Goal: Check status: Check status

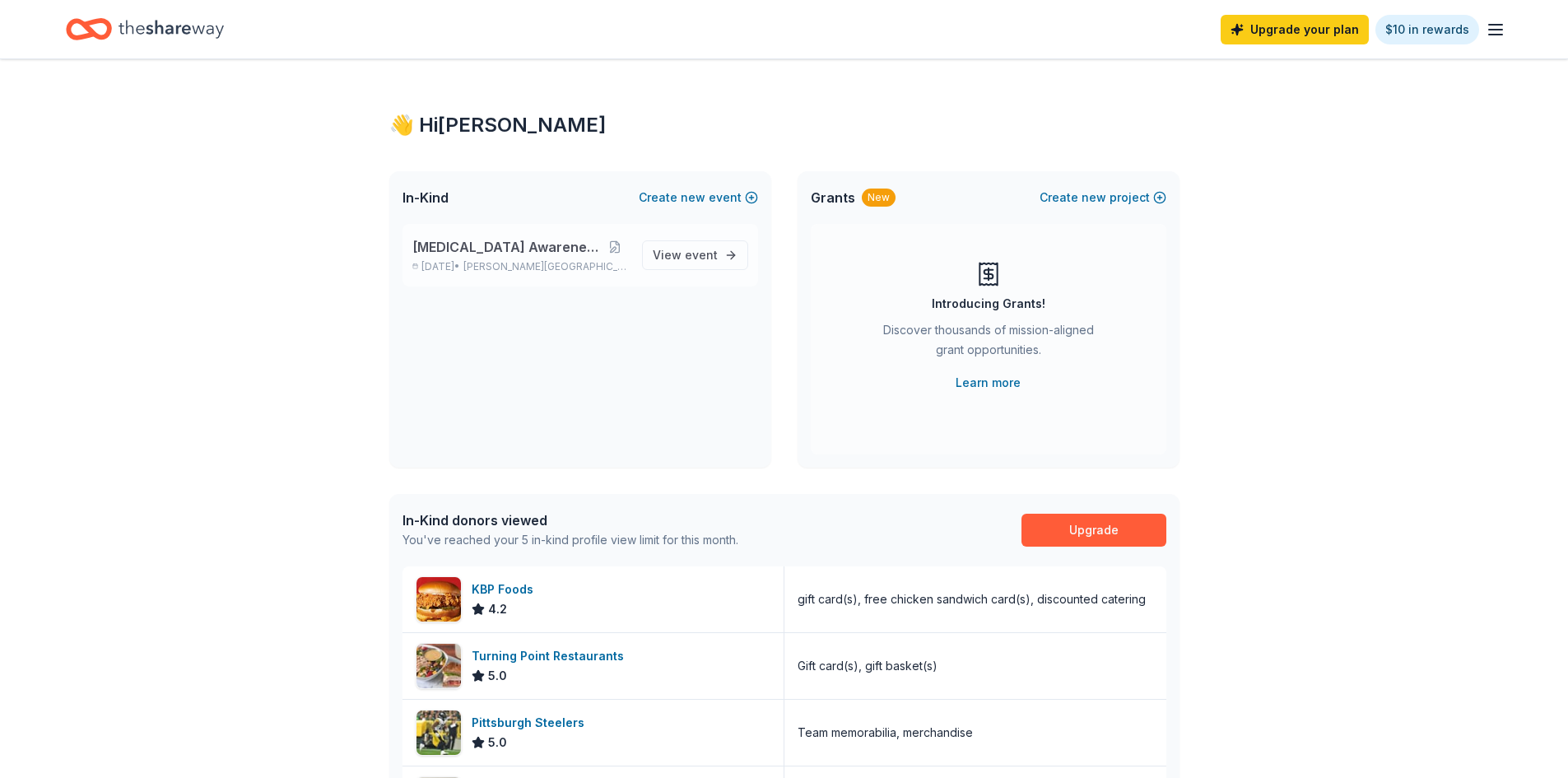
click at [475, 254] on span "[MEDICAL_DATA] Awareness Raffle" at bounding box center [507, 247] width 190 height 20
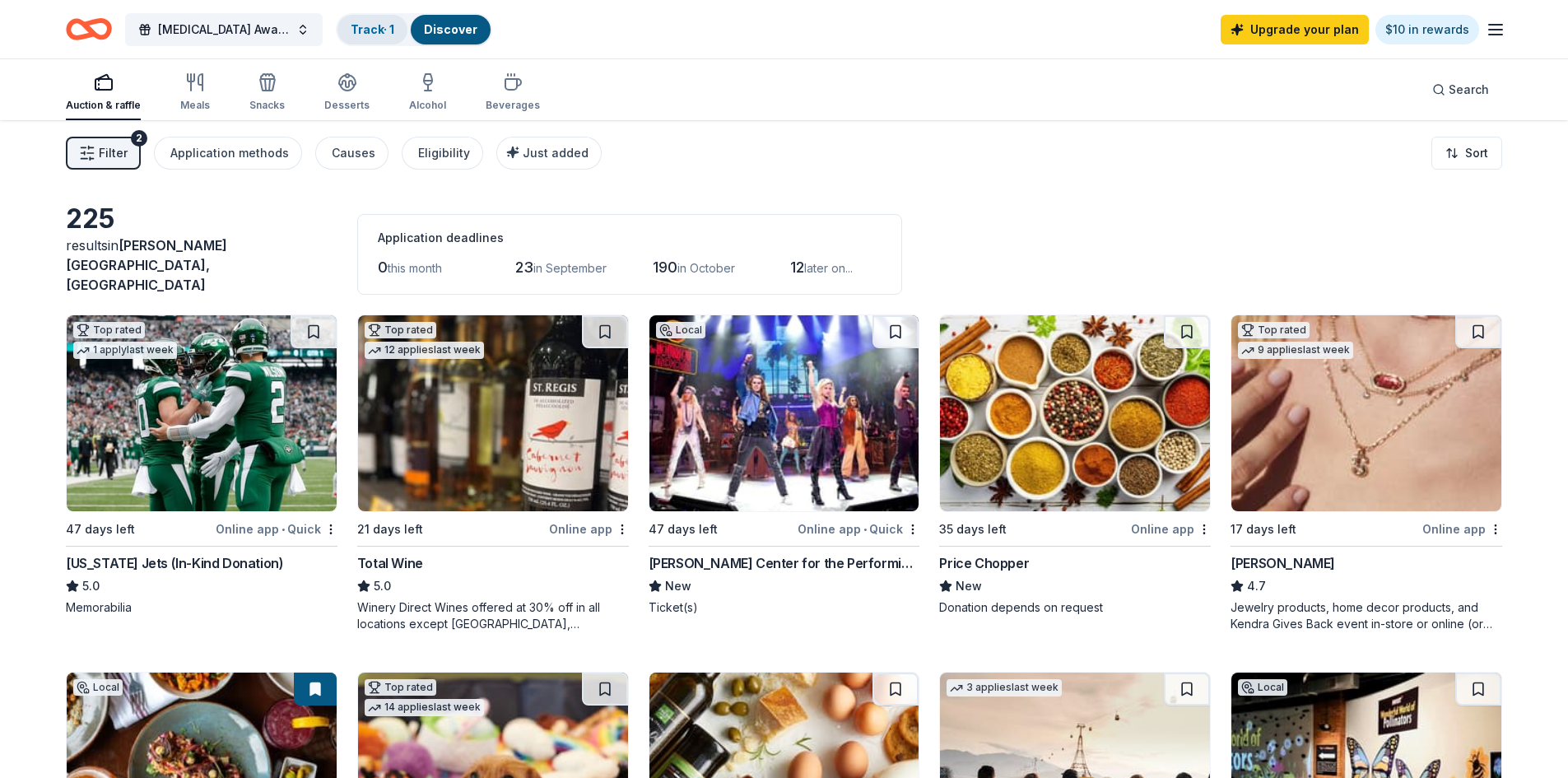
click at [378, 27] on link "Track · 1" at bounding box center [372, 30] width 43 height 14
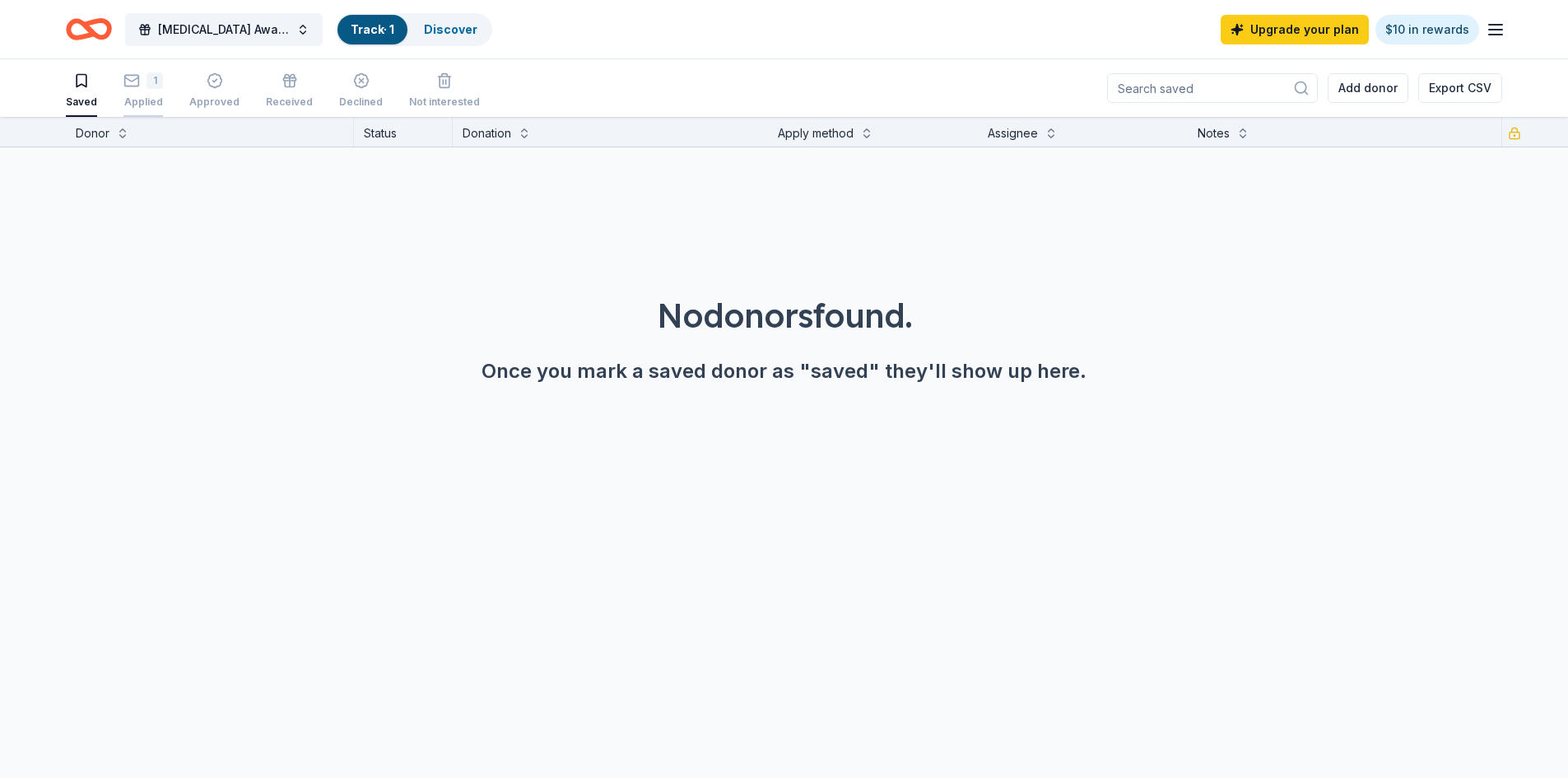
click at [147, 88] on div "1 Applied" at bounding box center [144, 90] width 40 height 36
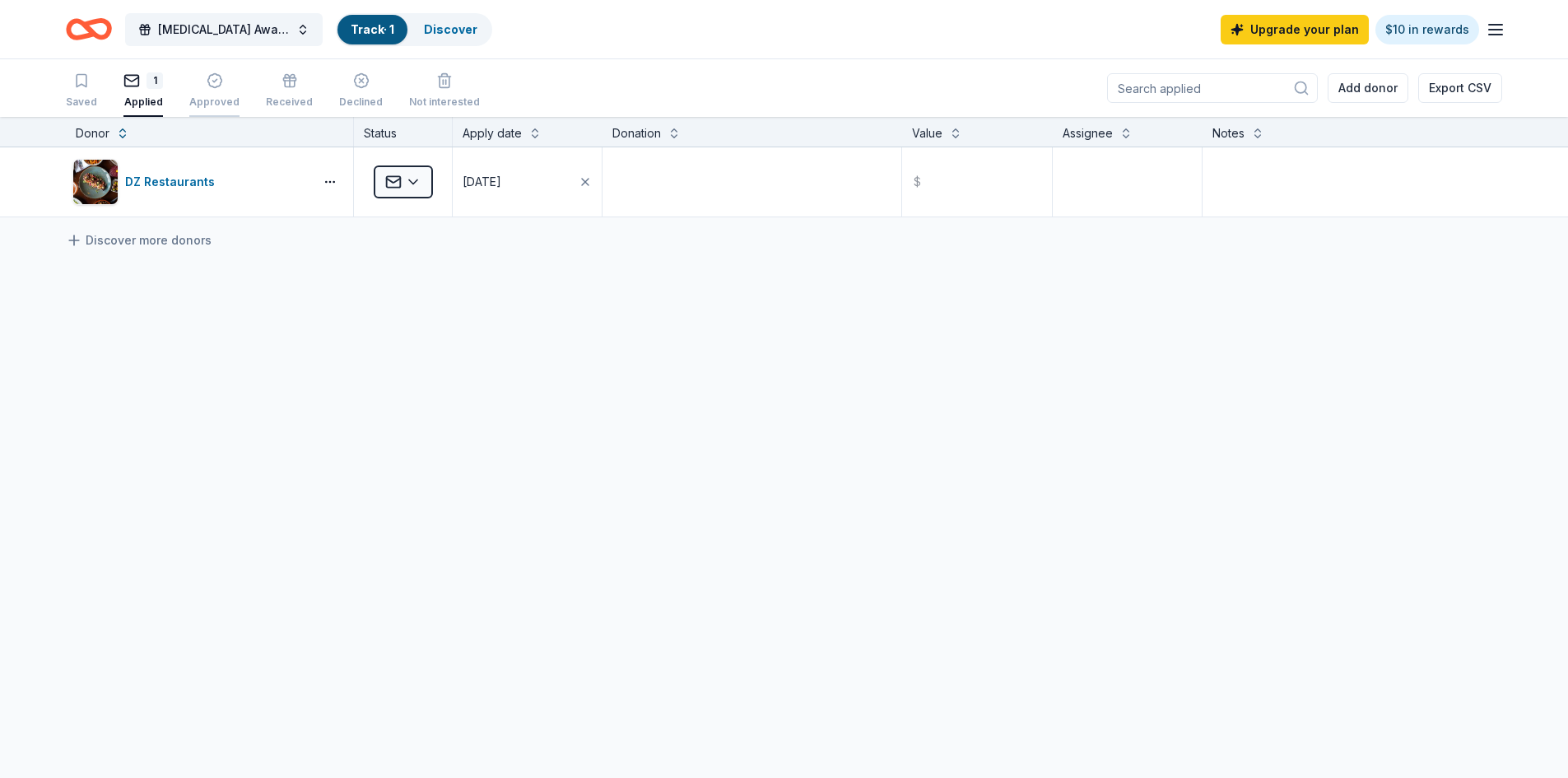
click at [211, 93] on div "Approved" at bounding box center [215, 90] width 51 height 36
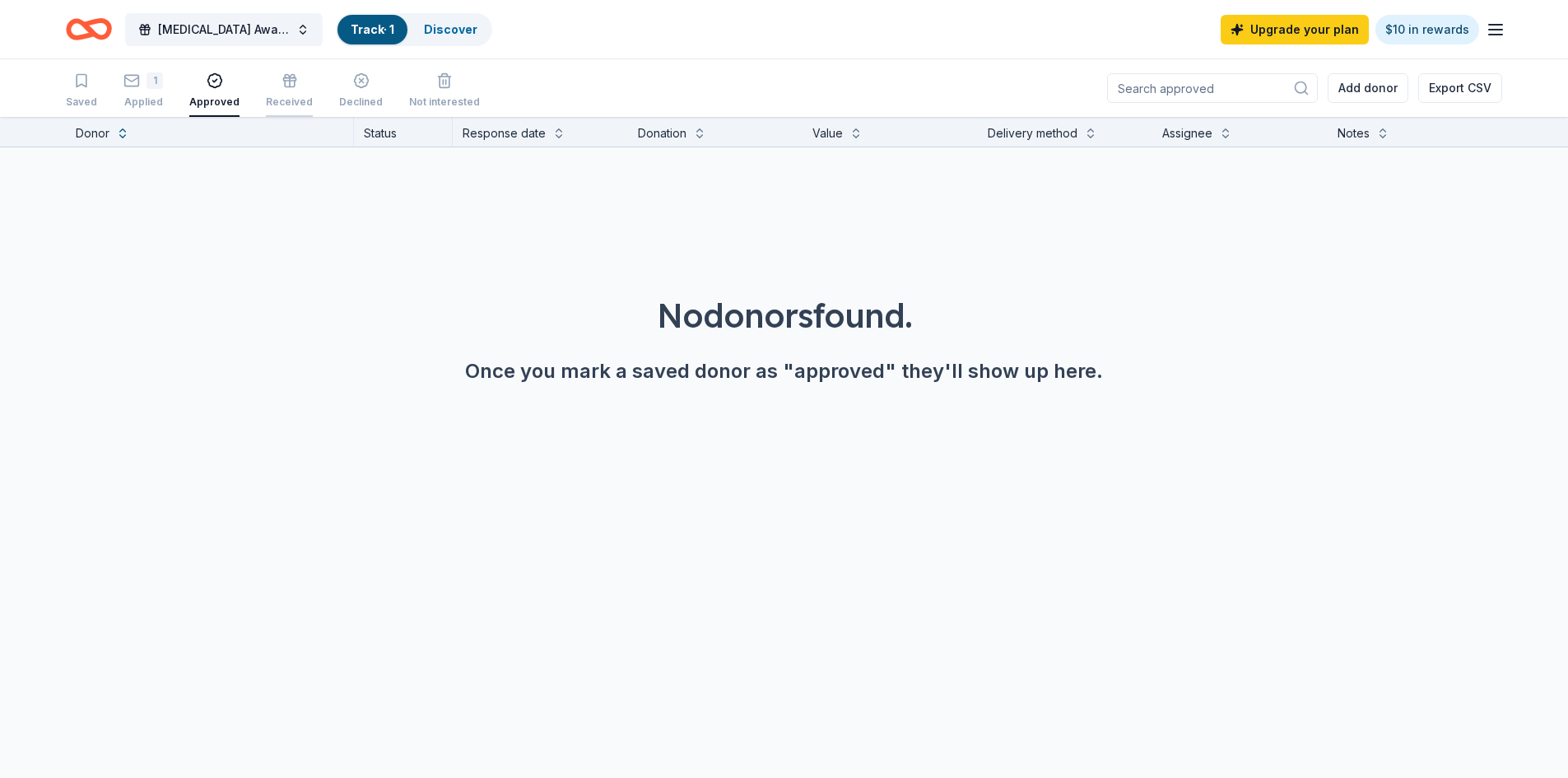
click at [283, 92] on div "Received" at bounding box center [290, 90] width 47 height 36
click at [354, 88] on div "Declined" at bounding box center [361, 90] width 43 height 36
click at [436, 82] on icon "button" at bounding box center [444, 80] width 16 height 16
